Goal: Task Accomplishment & Management: Manage account settings

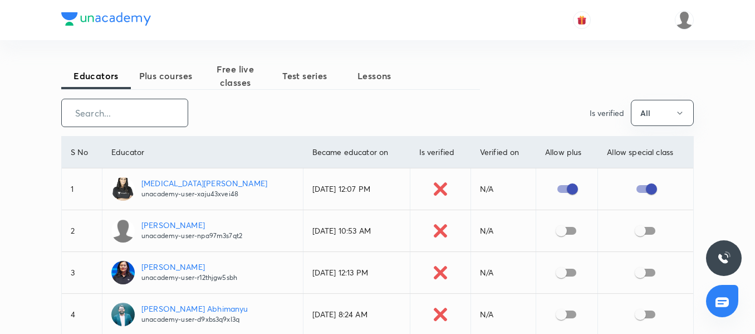
click at [144, 115] on input "text" at bounding box center [125, 113] width 126 height 28
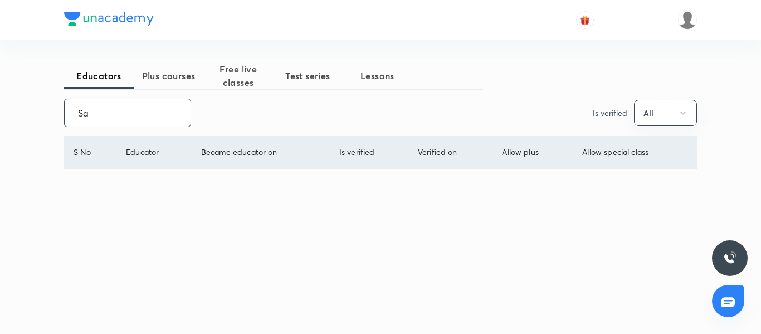
type input "S"
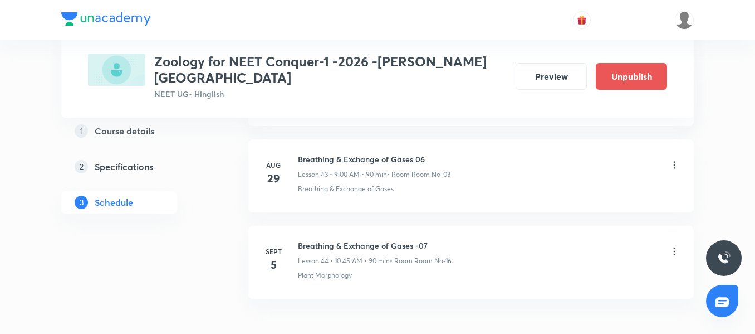
click at [350, 226] on li "Sept 5 Breathing & Exchange of Gases -07 Lesson 44 • 10:45 AM • 90 min • Room R…" at bounding box center [471, 262] width 446 height 73
click at [516, 246] on div "Breathing & Exchange of Gases -07 Lesson 44 • 10:45 AM • 90 min • Room Room No-…" at bounding box center [489, 253] width 382 height 26
click at [674, 248] on icon at bounding box center [675, 251] width 2 height 7
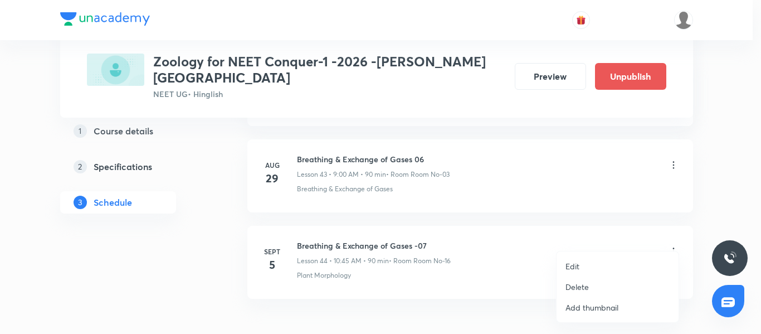
click at [587, 261] on li "Edit" at bounding box center [618, 266] width 122 height 21
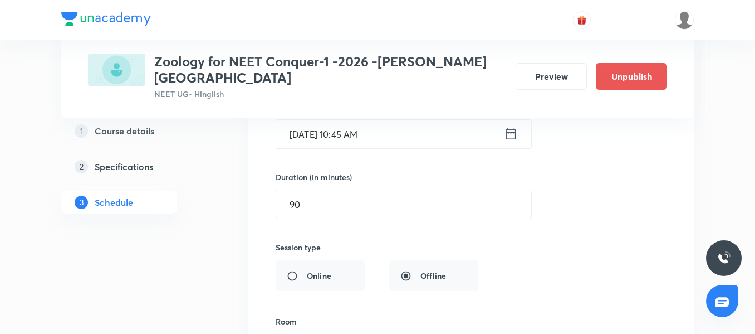
scroll to position [3885, 0]
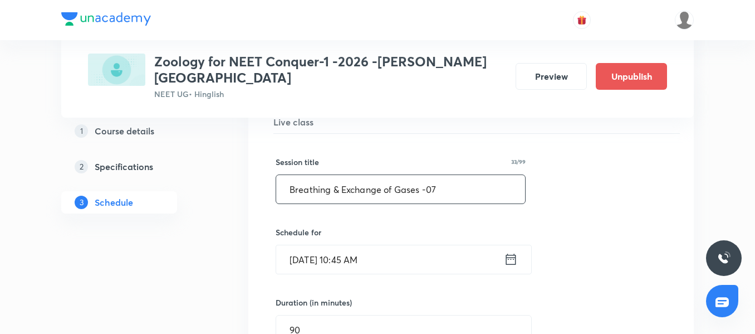
drag, startPoint x: 448, startPoint y: 172, endPoint x: 186, endPoint y: 165, distance: 262.5
paste input "ody Fluids and Circulation"
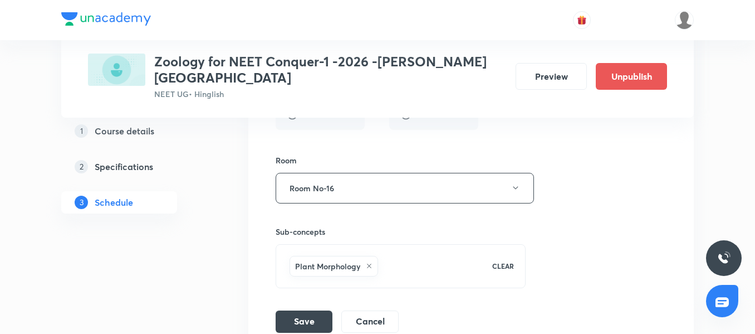
scroll to position [4220, 0]
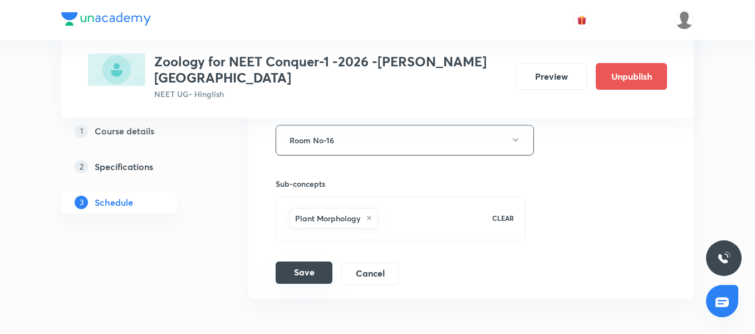
type input "Body Fluids and Circulation 01"
click at [315, 262] on button "Save" at bounding box center [304, 272] width 57 height 22
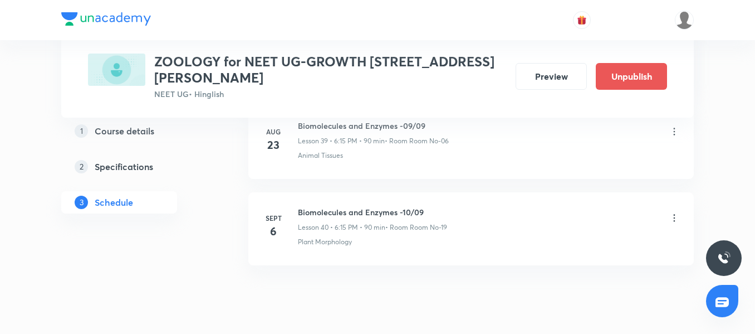
scroll to position [4027, 0]
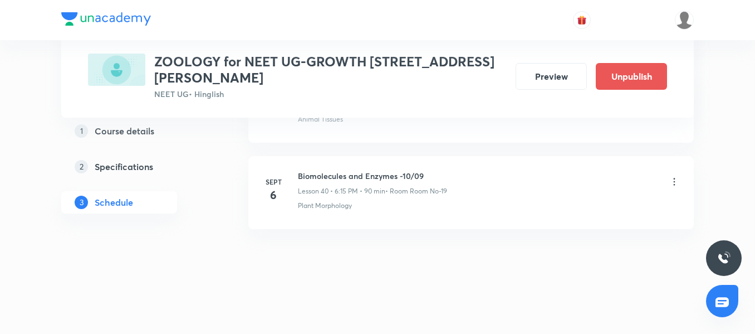
click at [360, 174] on h6 "Biomolecules and Enzymes -10/09" at bounding box center [372, 176] width 149 height 12
click at [352, 209] on p "Plant Morphology" at bounding box center [325, 206] width 54 height 10
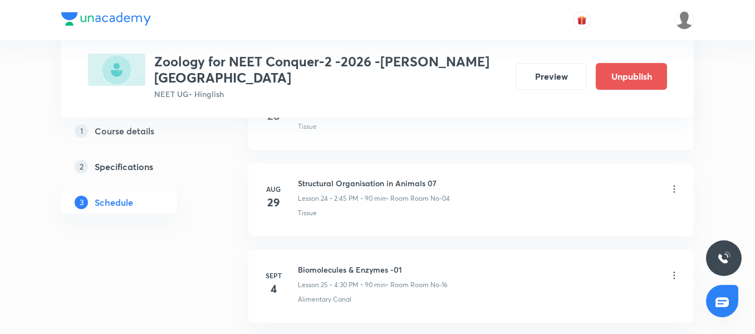
scroll to position [2612, 0]
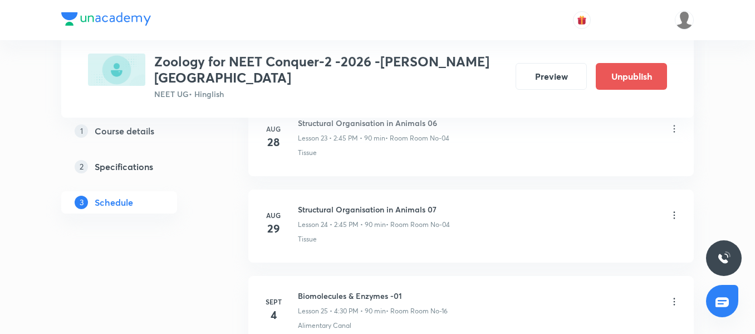
click at [366, 203] on h6 "Structural Organisation in Animals 07" at bounding box center [374, 209] width 152 height 12
copy h6 "Structural Organisation in Animals 07"
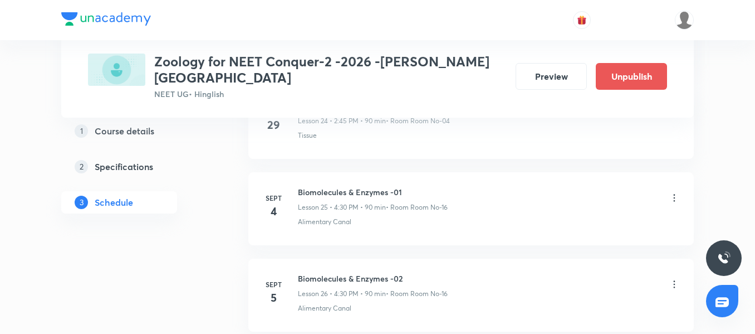
scroll to position [2724, 0]
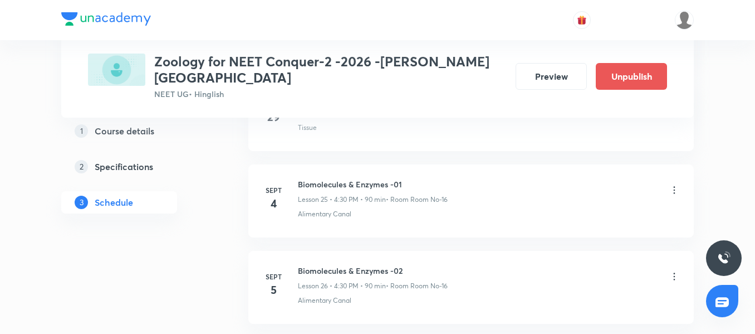
click at [675, 184] on icon at bounding box center [674, 189] width 11 height 11
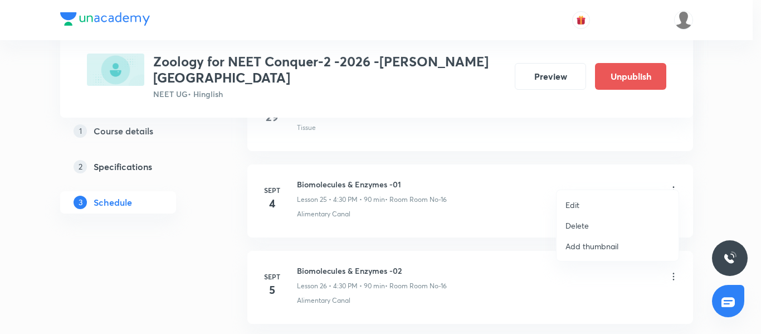
click at [578, 207] on p "Edit" at bounding box center [572, 205] width 14 height 12
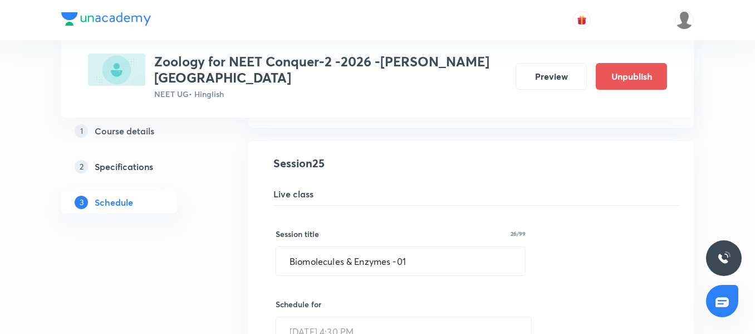
scroll to position [2167, 0]
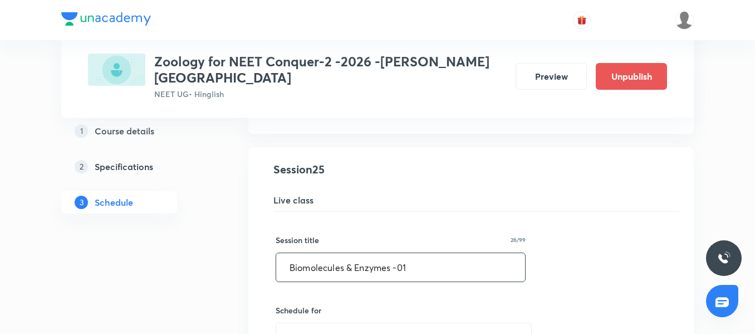
drag, startPoint x: 443, startPoint y: 253, endPoint x: 177, endPoint y: 255, distance: 266.3
paste input "Structural Organisation in Animals 07"
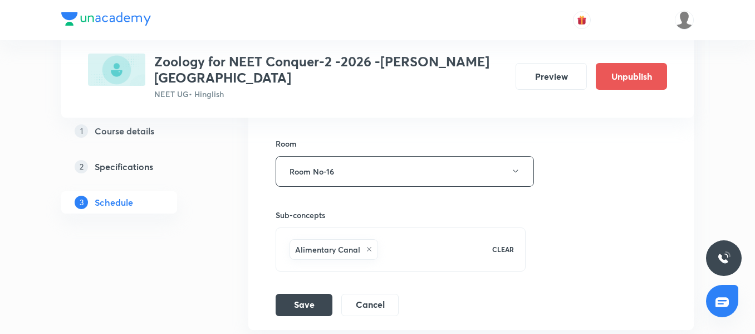
scroll to position [2557, 0]
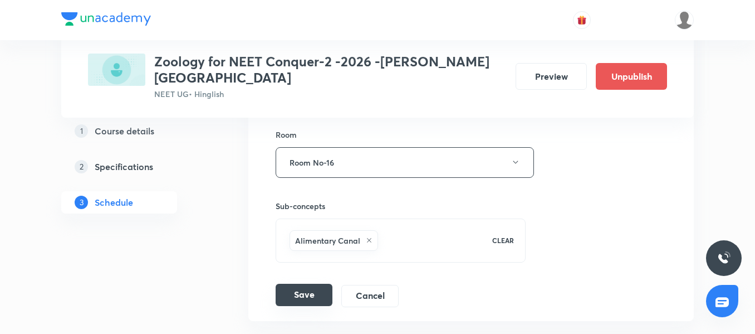
type input "Structural Organisation in Animals 08"
click at [301, 284] on button "Save" at bounding box center [304, 295] width 57 height 22
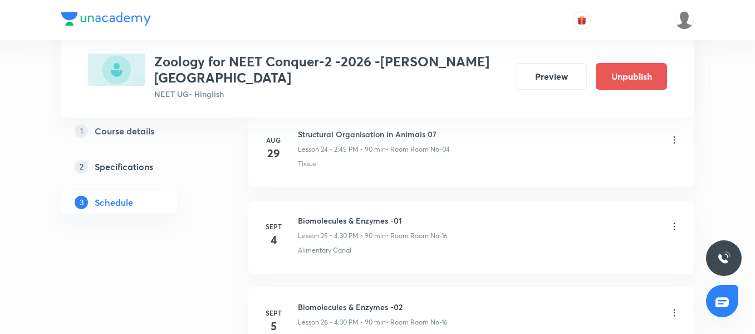
scroll to position [2156, 0]
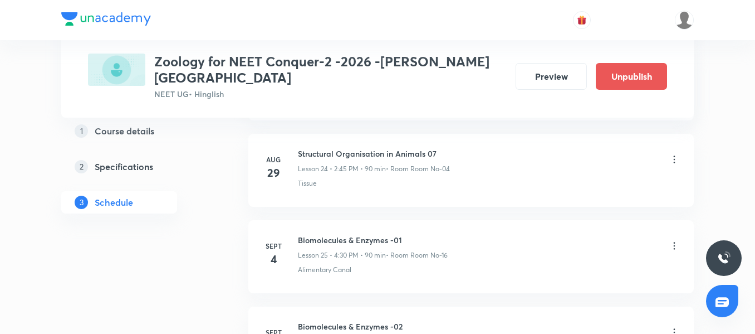
click at [356, 148] on h6 "Structural Organisation in Animals 07" at bounding box center [374, 154] width 152 height 12
copy h6 "Structural Organisation in Animals 07"
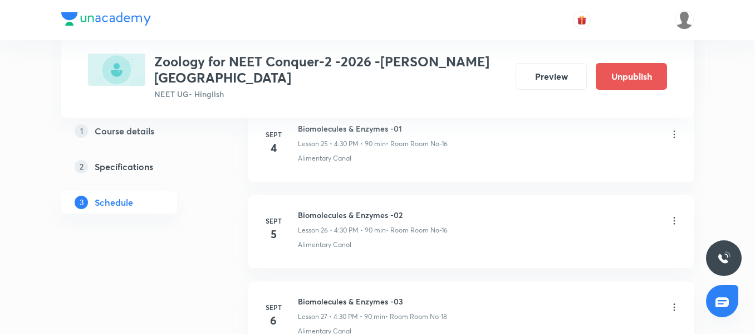
click at [672, 215] on icon at bounding box center [674, 220] width 11 height 11
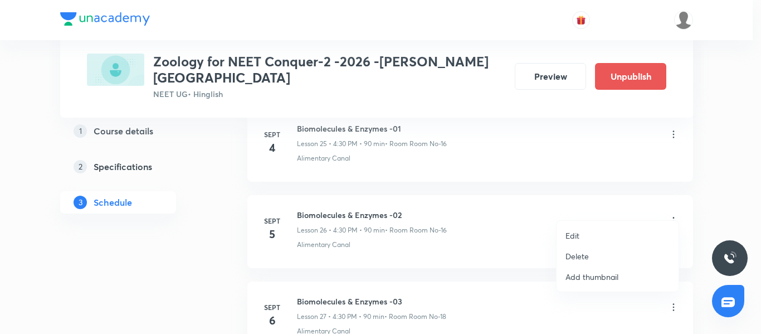
click at [607, 233] on li "Edit" at bounding box center [618, 235] width 122 height 21
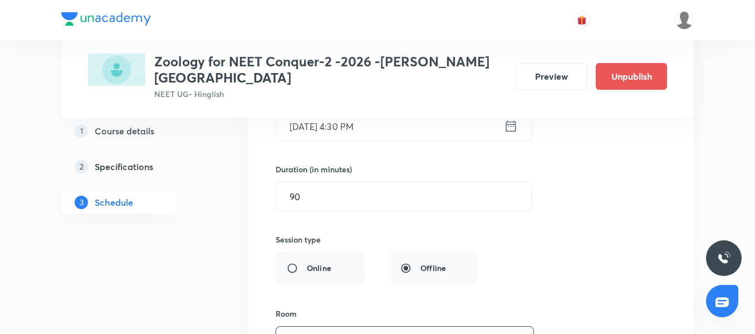
scroll to position [2379, 0]
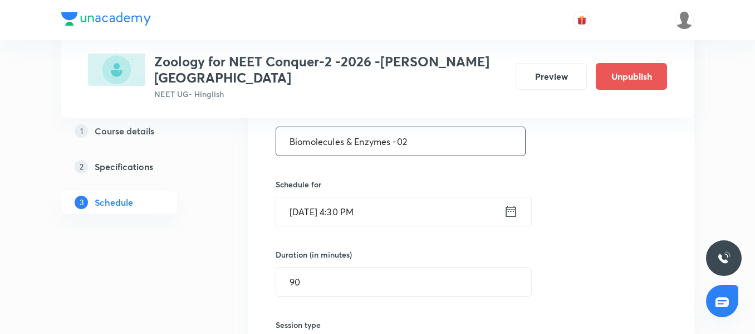
drag, startPoint x: 437, startPoint y: 125, endPoint x: 199, endPoint y: 104, distance: 238.3
paste input "Structural Organisation in Animals 07"
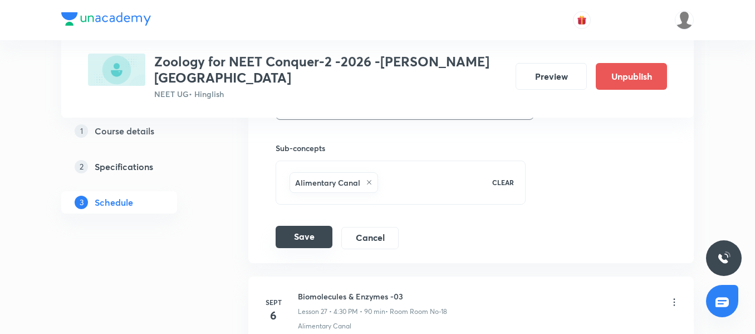
scroll to position [2713, 0]
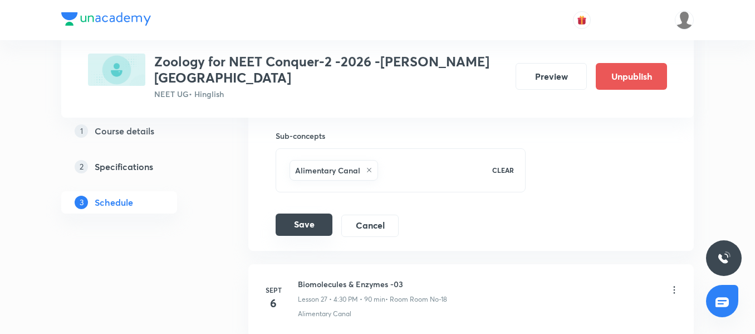
type input "Structural Organisation in Animals 08"
click at [302, 213] on button "Save" at bounding box center [304, 224] width 57 height 22
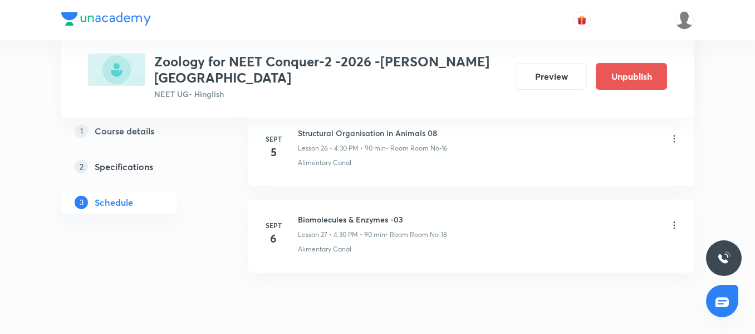
scroll to position [2323, 0]
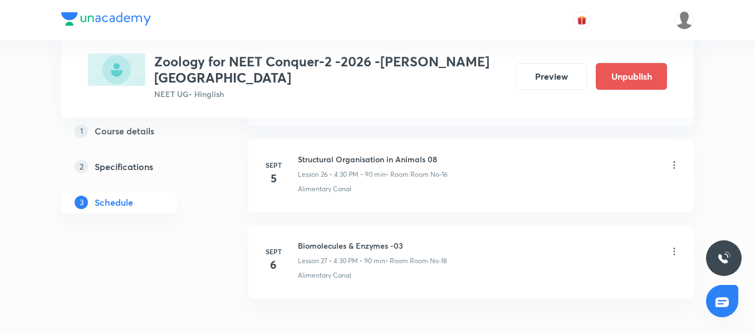
click at [375, 153] on h6 "Structural Organisation in Animals 08" at bounding box center [373, 159] width 150 height 12
copy h6 "Structural Organisation in Animals 08"
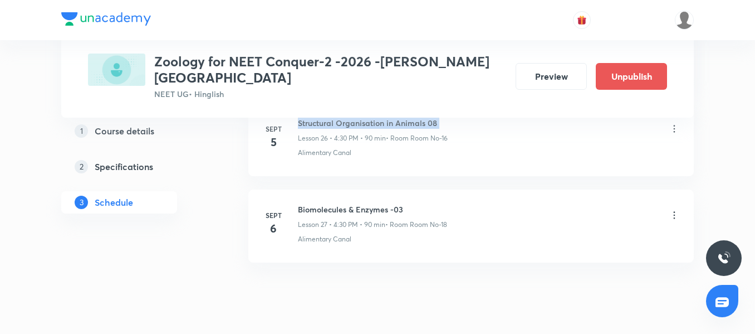
scroll to position [2379, 0]
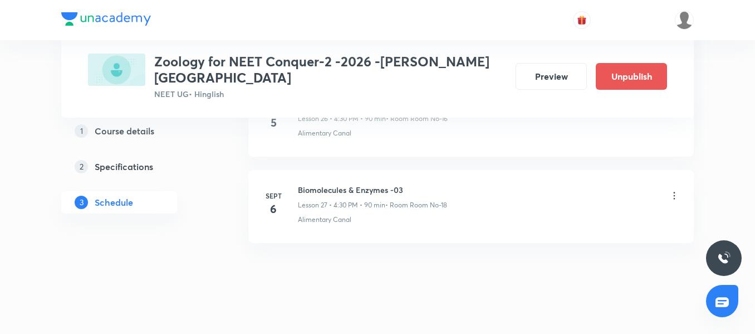
click at [673, 190] on icon at bounding box center [674, 195] width 11 height 11
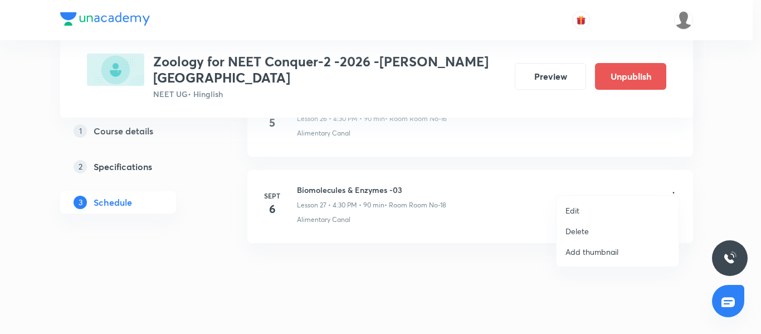
click at [597, 207] on li "Edit" at bounding box center [618, 210] width 122 height 21
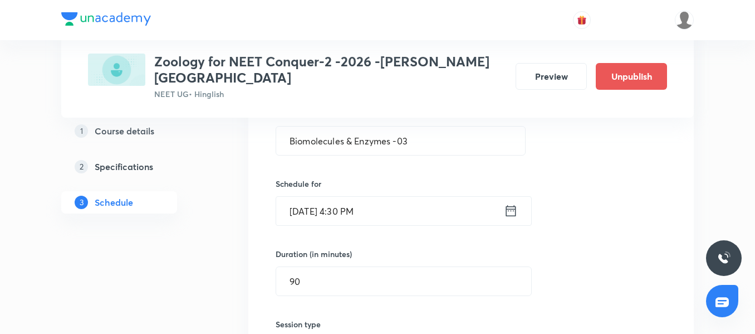
scroll to position [2323, 0]
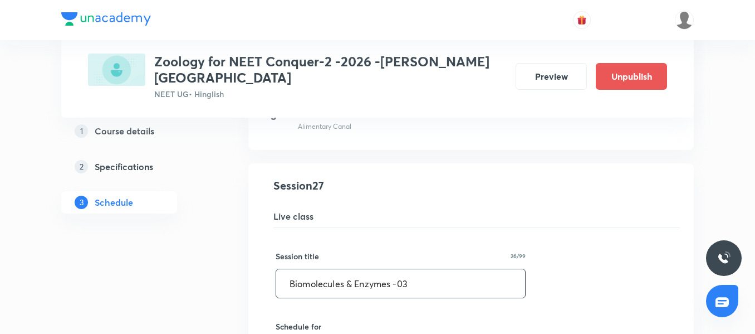
drag, startPoint x: 446, startPoint y: 286, endPoint x: 309, endPoint y: 275, distance: 138.1
drag, startPoint x: 455, startPoint y: 281, endPoint x: 158, endPoint y: 275, distance: 297.0
paste input "Structural Organisation in Animals 08"
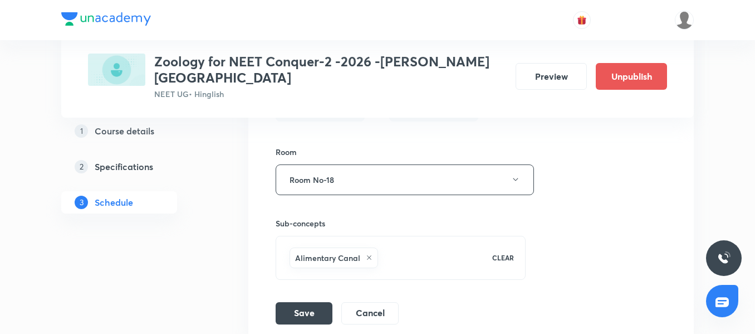
scroll to position [2713, 0]
type input "Structural Organisation in Animals 09"
click at [299, 313] on li "Biomolecules & Enzymes -03 Lesson 27 • Room Room No-18 Alimentary Canal Session…" at bounding box center [471, 55] width 446 height 564
click at [297, 303] on button "Save" at bounding box center [304, 311] width 57 height 22
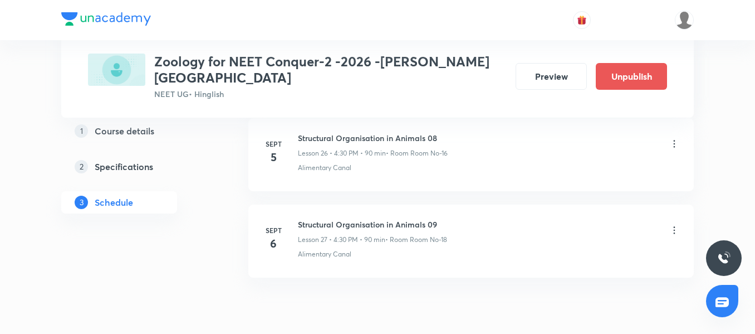
scroll to position [2379, 0]
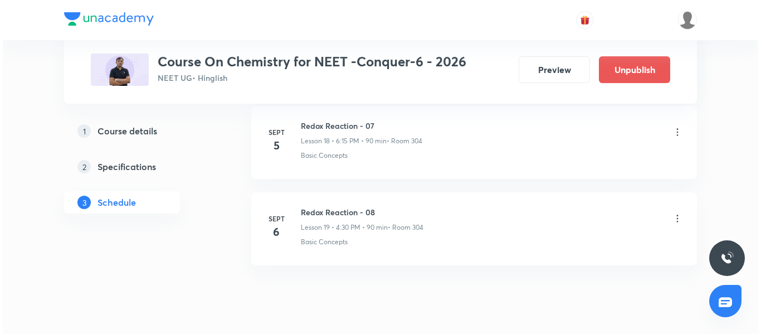
scroll to position [2144, 0]
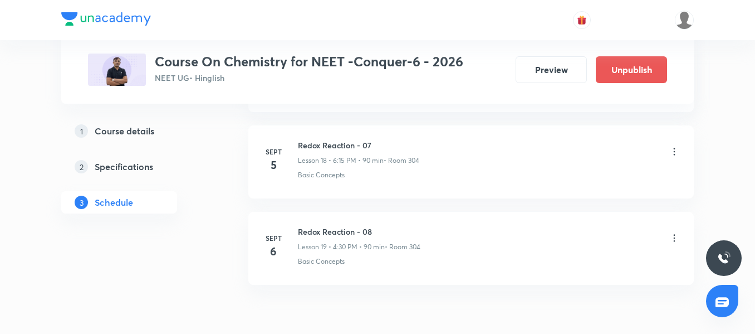
click at [680, 152] on icon at bounding box center [674, 151] width 11 height 11
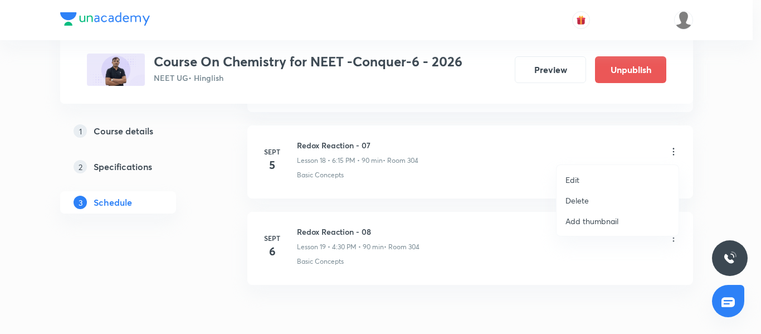
click at [602, 177] on li "Edit" at bounding box center [618, 179] width 122 height 21
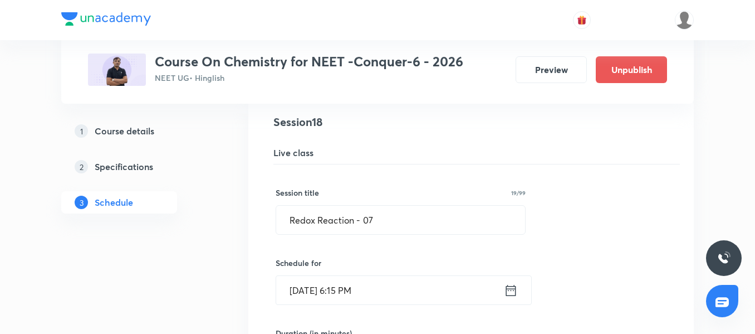
scroll to position [1615, 0]
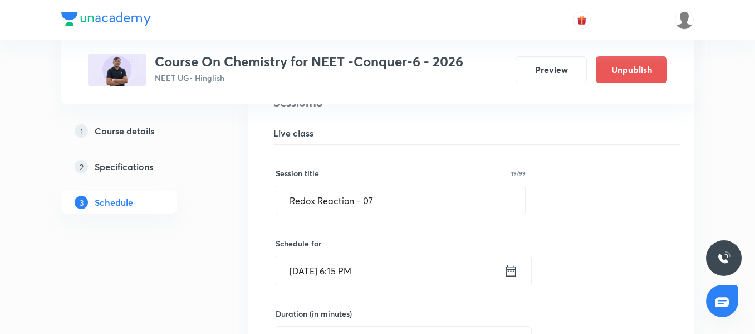
click at [422, 266] on input "[DATE] 6:15 PM" at bounding box center [390, 270] width 228 height 28
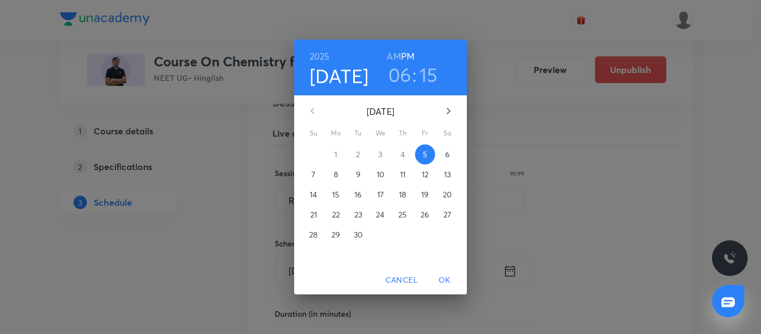
click at [400, 75] on h3 "06" at bounding box center [399, 74] width 23 height 23
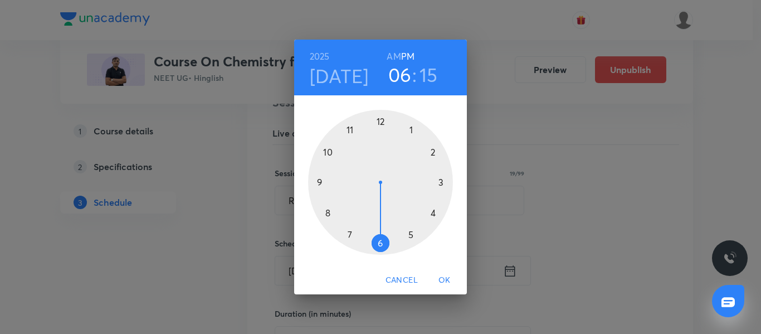
click at [436, 155] on div at bounding box center [380, 182] width 145 height 145
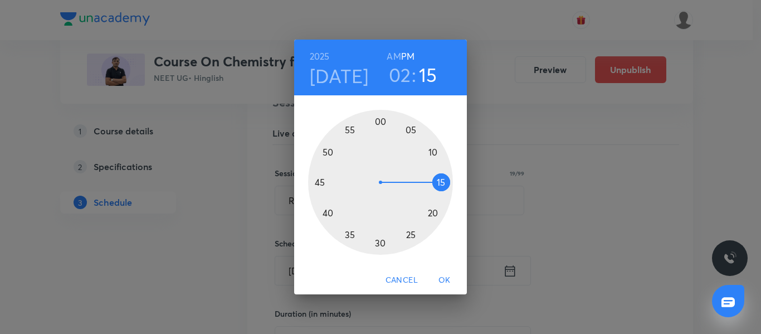
click at [318, 181] on div at bounding box center [380, 182] width 145 height 145
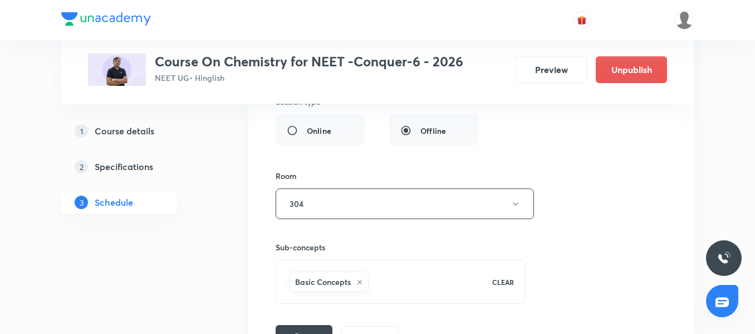
scroll to position [1949, 0]
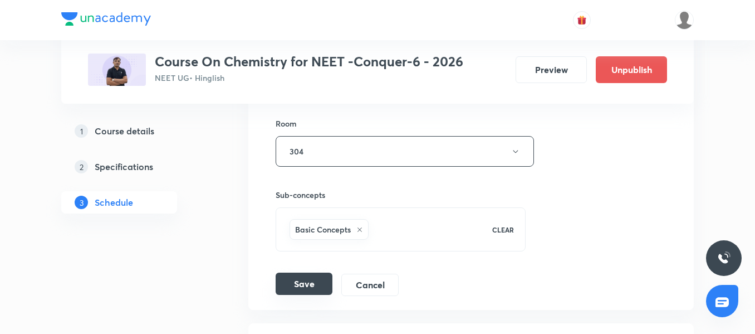
click at [305, 293] on button "Save" at bounding box center [304, 283] width 57 height 22
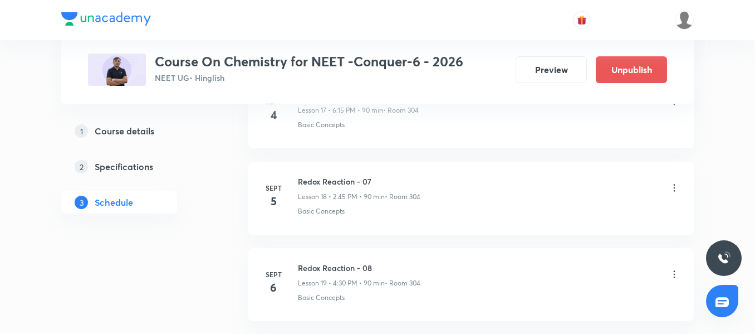
scroll to position [1577, 0]
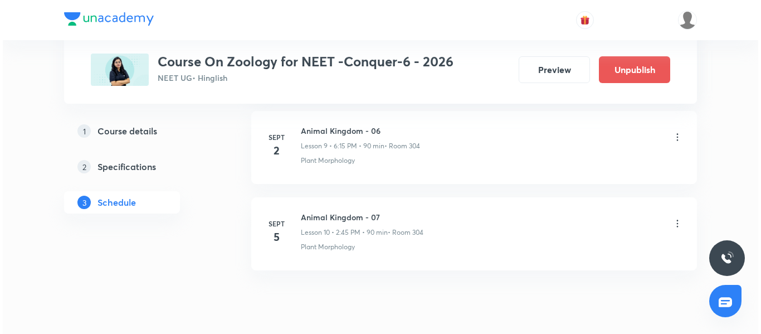
scroll to position [1423, 0]
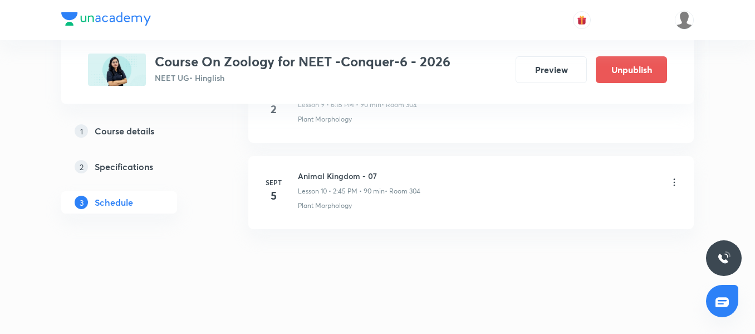
click at [676, 185] on icon at bounding box center [674, 182] width 11 height 11
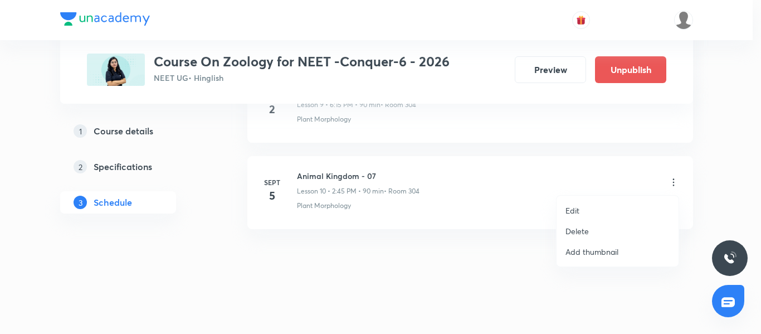
click at [589, 211] on li "Edit" at bounding box center [618, 210] width 122 height 21
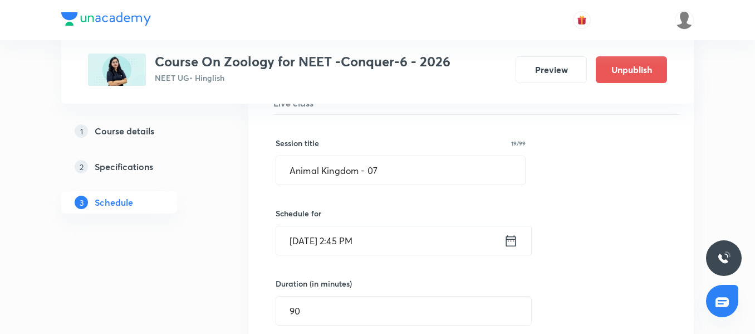
scroll to position [949, 0]
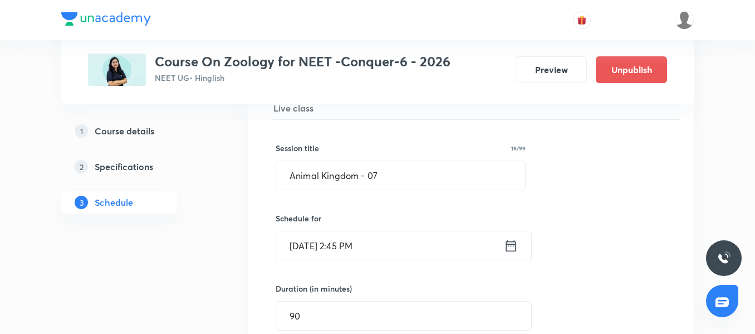
click at [422, 247] on input "[DATE] 2:45 PM" at bounding box center [390, 245] width 228 height 28
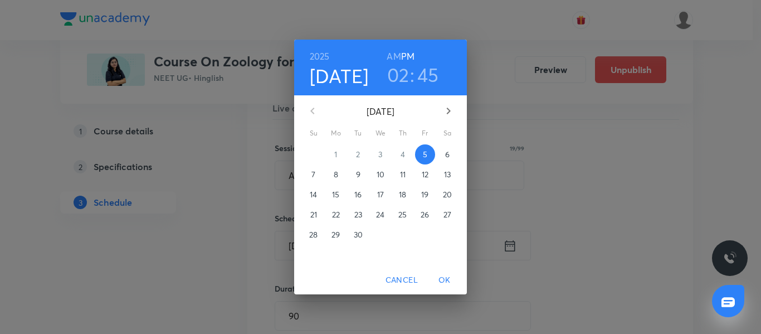
click at [407, 75] on h3 "02" at bounding box center [398, 74] width 22 height 23
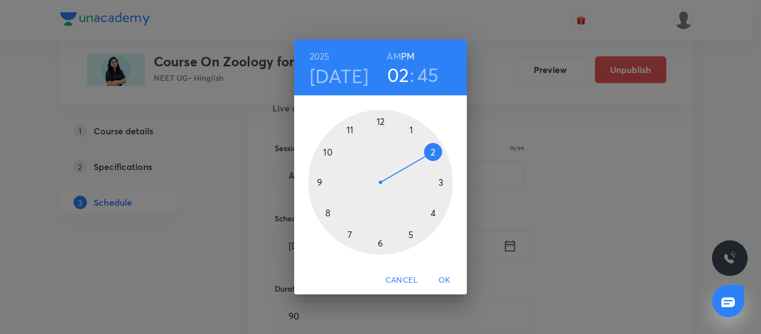
click at [318, 182] on div at bounding box center [380, 182] width 145 height 145
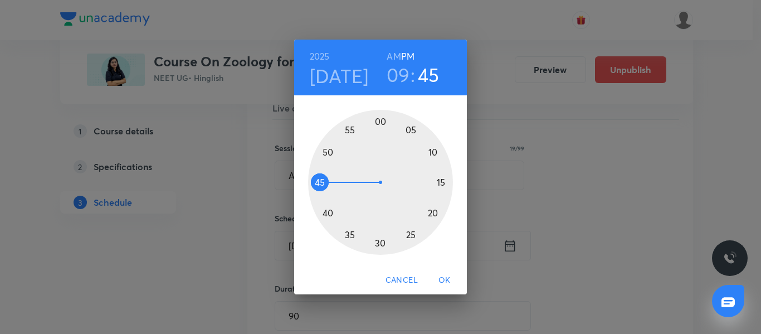
click at [451, 277] on span "OK" at bounding box center [444, 280] width 27 height 14
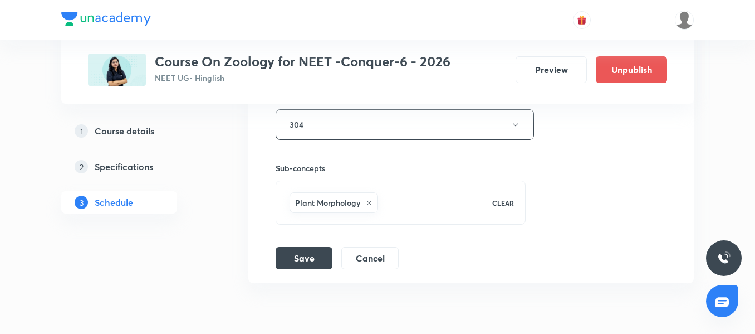
scroll to position [1339, 0]
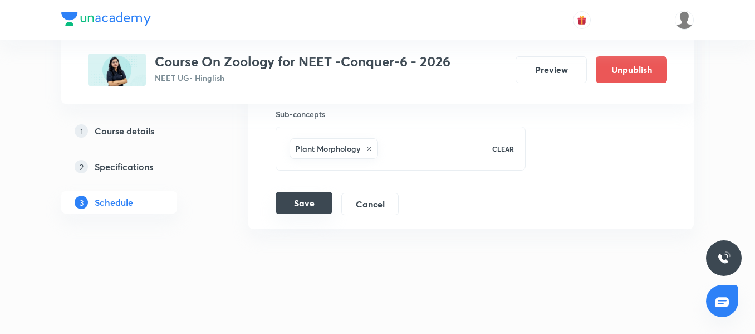
click at [308, 197] on button "Save" at bounding box center [304, 203] width 57 height 22
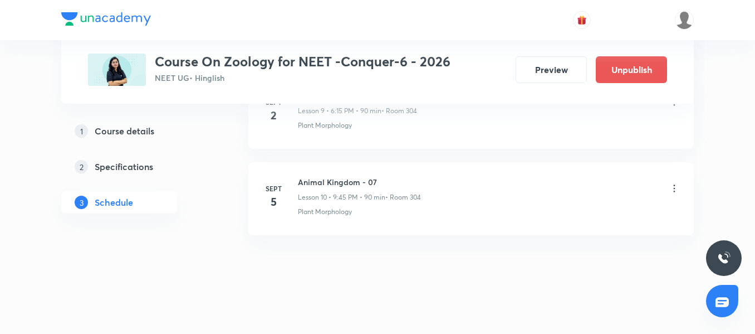
scroll to position [911, 0]
click at [674, 183] on icon at bounding box center [674, 182] width 11 height 11
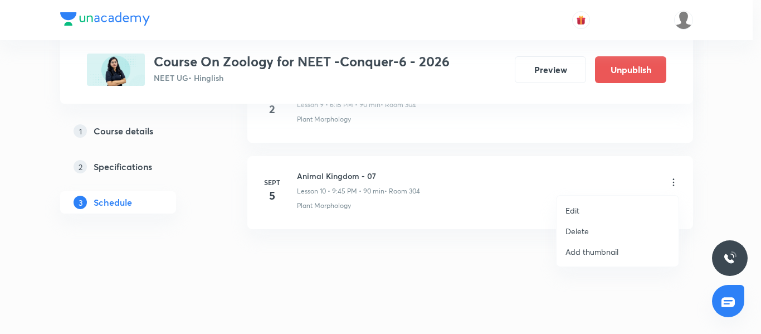
click at [578, 206] on p "Edit" at bounding box center [572, 210] width 14 height 12
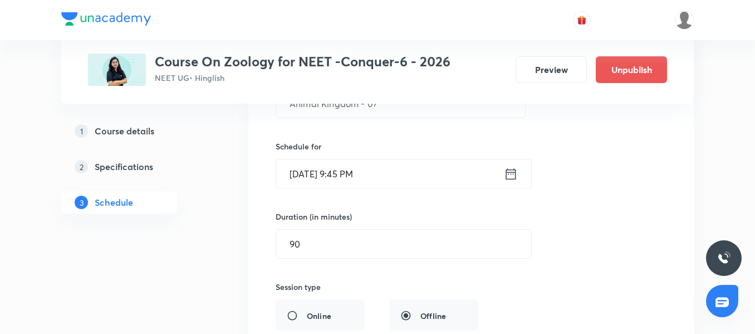
scroll to position [1022, 0]
click at [412, 180] on input "[DATE] 9:45 PM" at bounding box center [390, 172] width 228 height 28
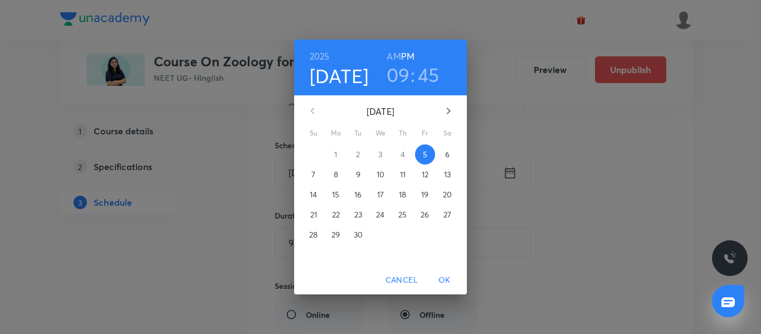
click at [401, 86] on h3 "09" at bounding box center [398, 74] width 23 height 23
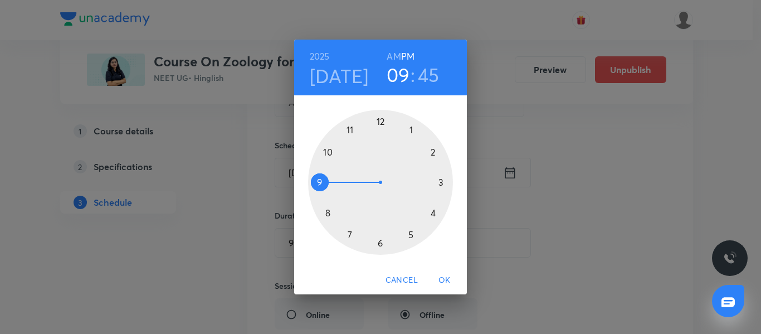
click at [381, 245] on div at bounding box center [380, 182] width 145 height 145
click at [442, 182] on div at bounding box center [380, 182] width 145 height 145
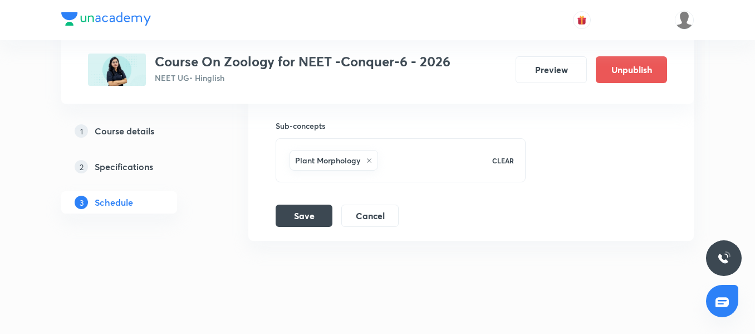
scroll to position [1339, 0]
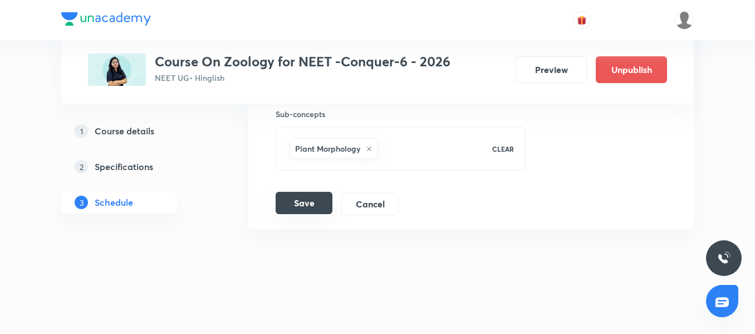
click at [312, 208] on button "Save" at bounding box center [304, 203] width 57 height 22
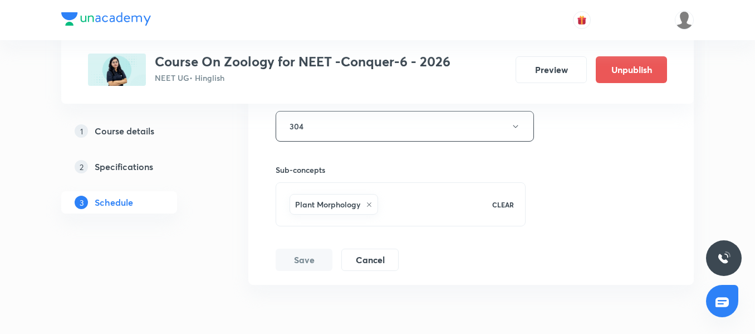
scroll to position [911, 0]
